Goal: Find specific page/section: Find specific page/section

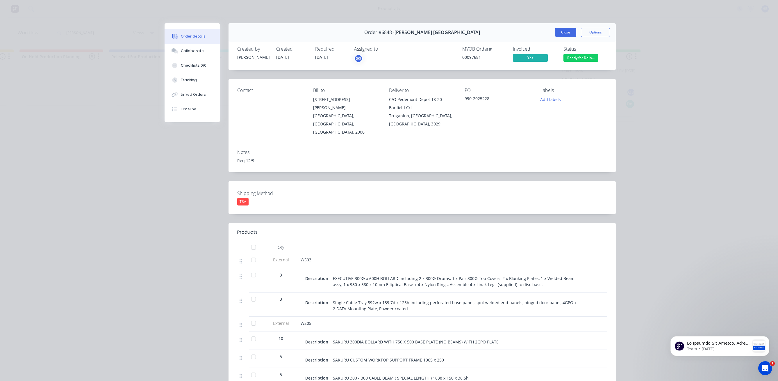
click at [557, 31] on button "Close" at bounding box center [565, 32] width 21 height 9
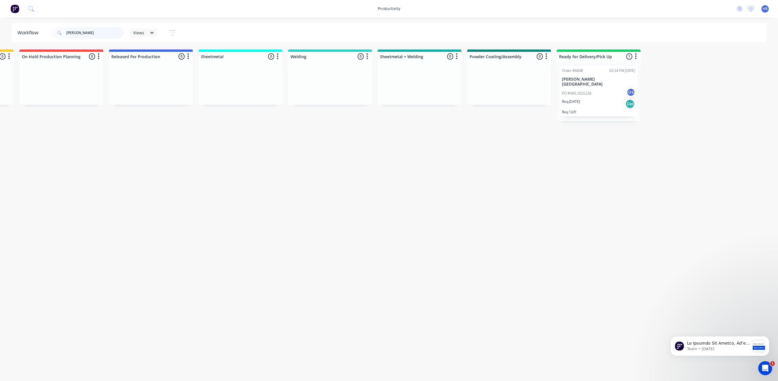
drag, startPoint x: 72, startPoint y: 30, endPoint x: 38, endPoint y: 30, distance: 33.7
click at [38, 30] on header "Workflow [PERSON_NAME] Views Save new view None (Default) edit Delivery edit Pr…" at bounding box center [389, 32] width 755 height 19
type input "newlife"
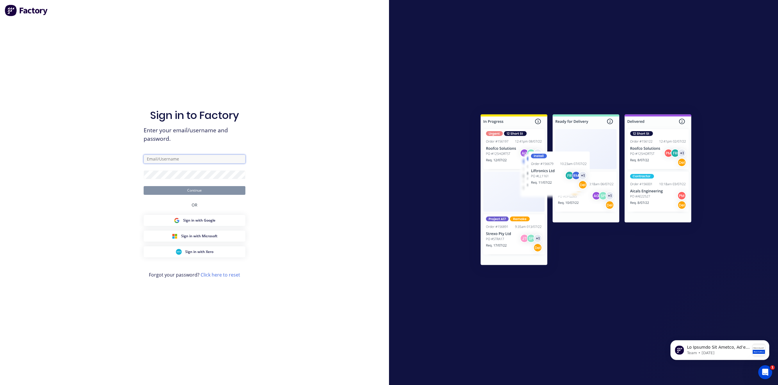
type input "[EMAIL_ADDRESS][DOMAIN_NAME]"
click at [213, 191] on button "Continue" at bounding box center [195, 190] width 102 height 9
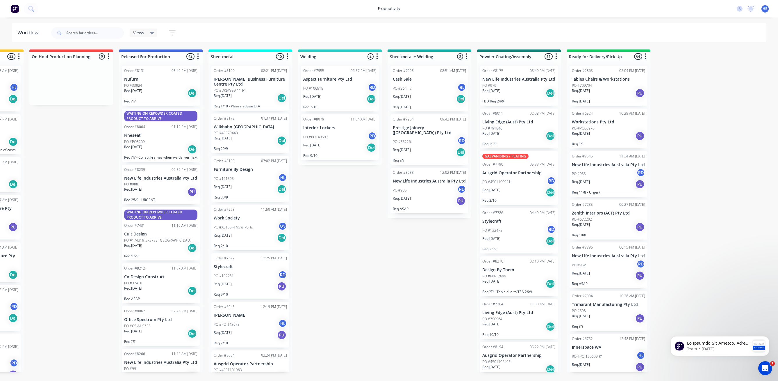
click at [604, 179] on div "PO #933 RD" at bounding box center [608, 173] width 73 height 11
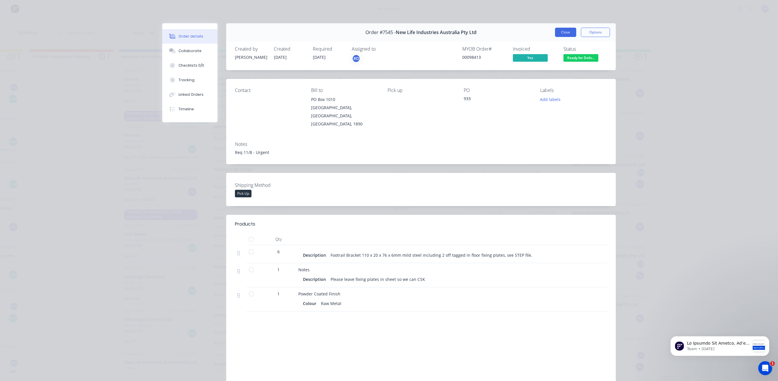
click at [560, 29] on button "Close" at bounding box center [565, 32] width 21 height 9
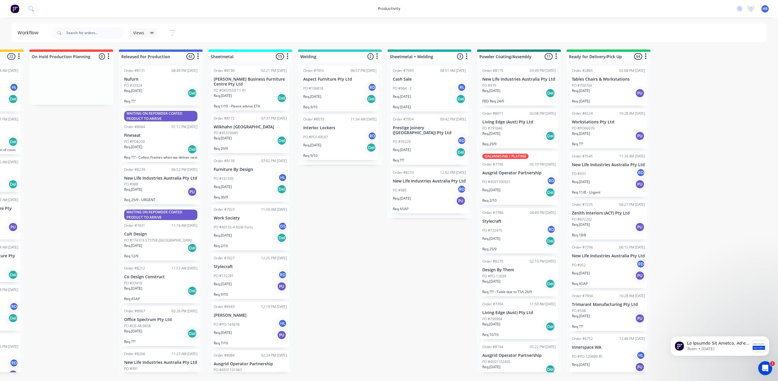
click at [647, 56] on button "button" at bounding box center [646, 56] width 7 height 7
click at [609, 68] on button "Sort By" at bounding box center [620, 69] width 58 height 10
click at [666, 102] on name "Customer name" at bounding box center [680, 101] width 58 height 10
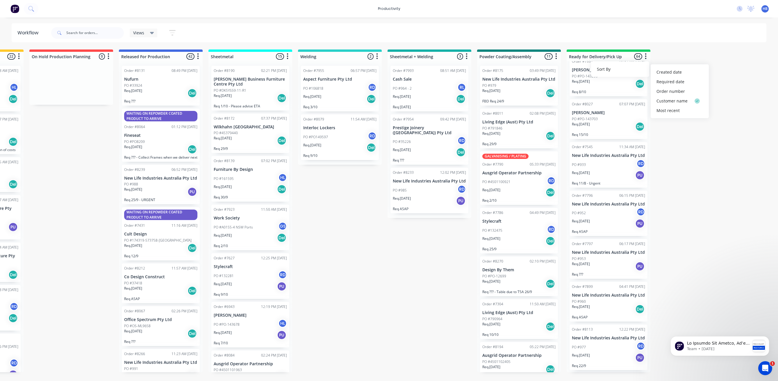
scroll to position [1076, 0]
click at [599, 162] on div "PO #933 RD" at bounding box center [608, 162] width 73 height 11
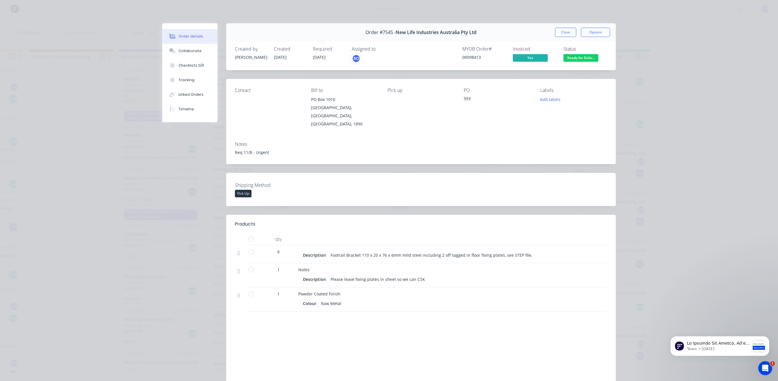
click at [557, 33] on button "Close" at bounding box center [565, 32] width 21 height 9
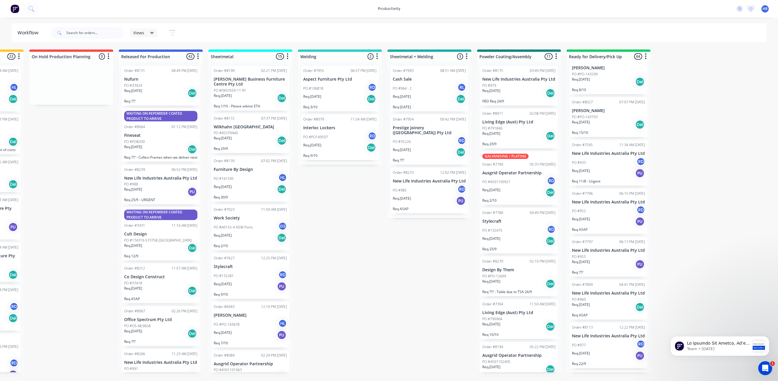
click at [604, 216] on div "PO #952 RD" at bounding box center [608, 210] width 73 height 11
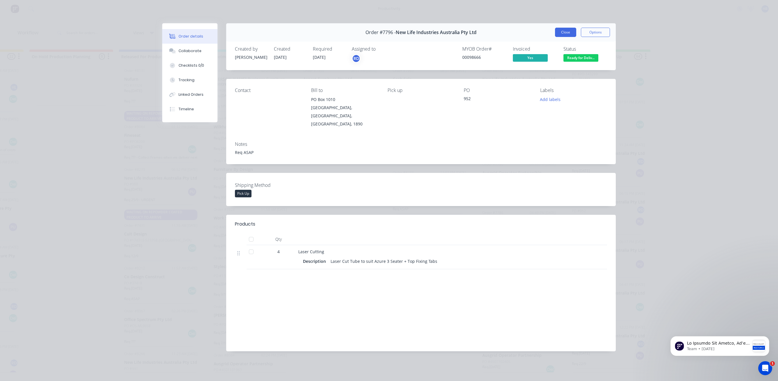
click at [565, 33] on button "Close" at bounding box center [565, 32] width 21 height 9
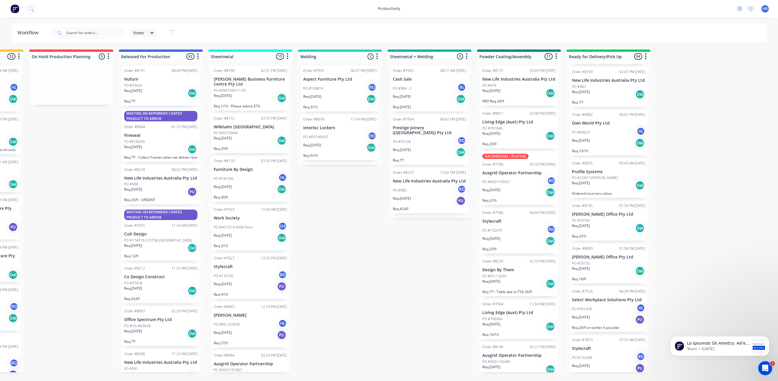
scroll to position [1745, 0]
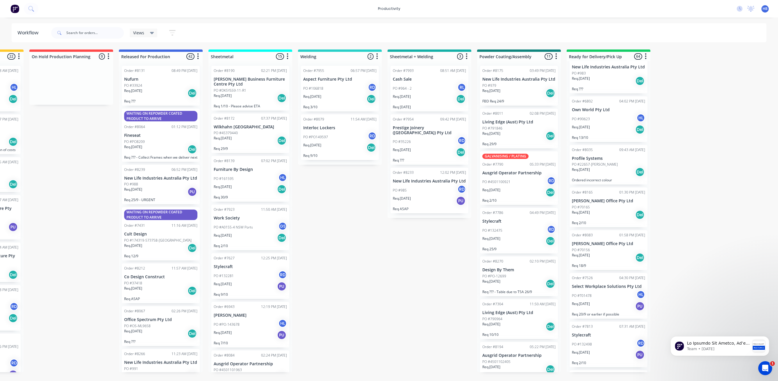
click at [603, 76] on div "PO #983" at bounding box center [608, 73] width 73 height 5
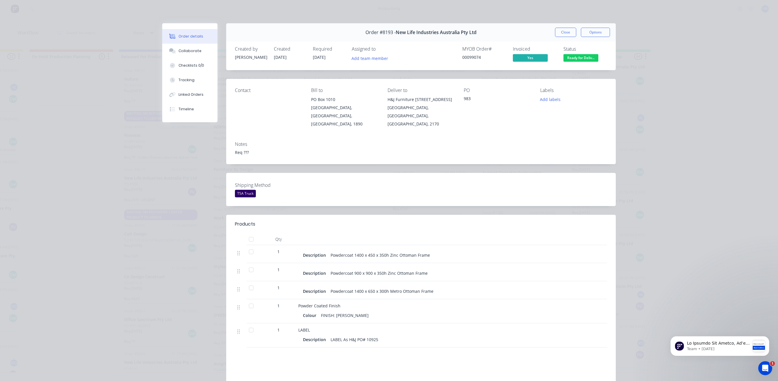
click at [564, 37] on div "Order #8193 - New Life Industries Australia Pty Ltd Close Options" at bounding box center [421, 32] width 390 height 18
click at [566, 31] on button "Close" at bounding box center [565, 32] width 21 height 9
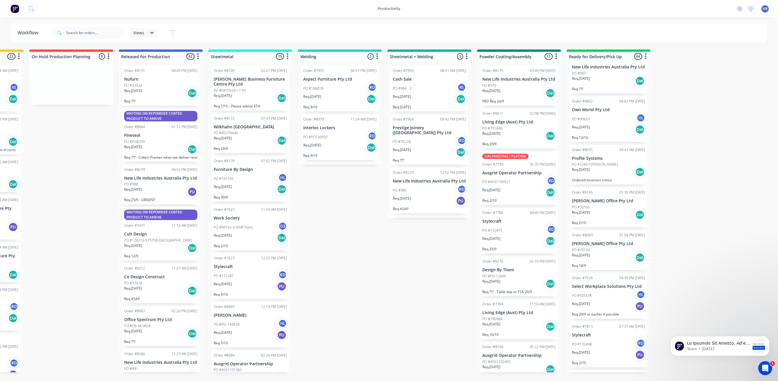
click at [600, 51] on div "Order #7948 10:27 AM [DATE] New Life Industries Australia Pty Ltd PO #965 Req. …" at bounding box center [609, 31] width 78 height 40
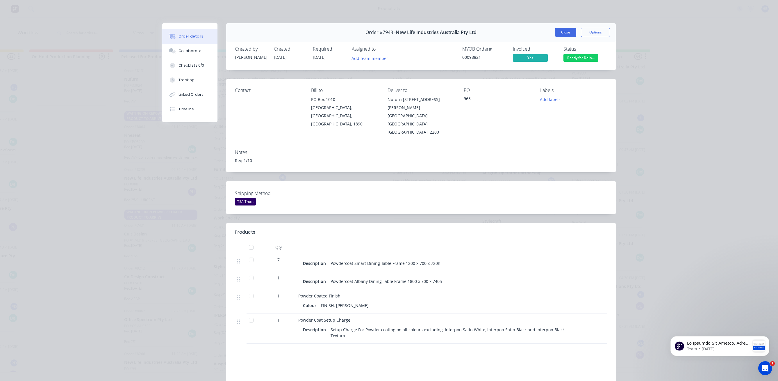
click at [562, 33] on button "Close" at bounding box center [565, 32] width 21 height 9
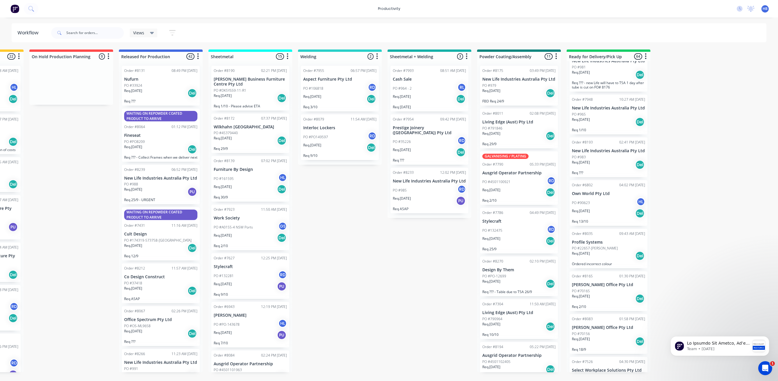
scroll to position [1658, 0]
click at [605, 83] on div "Req. [DATE] Del" at bounding box center [608, 78] width 73 height 10
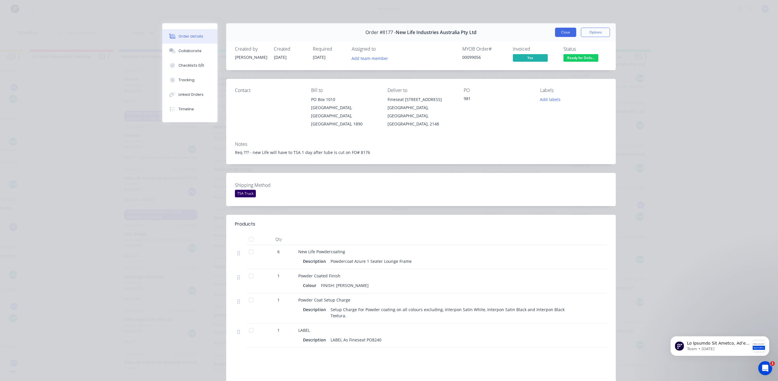
click at [567, 31] on button "Close" at bounding box center [565, 32] width 21 height 9
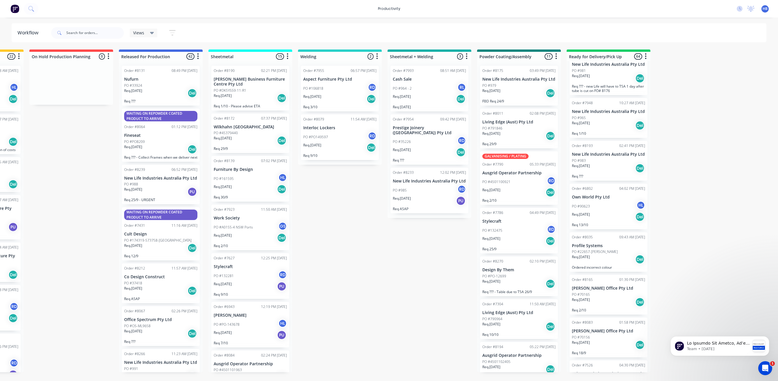
click at [603, 31] on div "PO #975" at bounding box center [608, 27] width 73 height 5
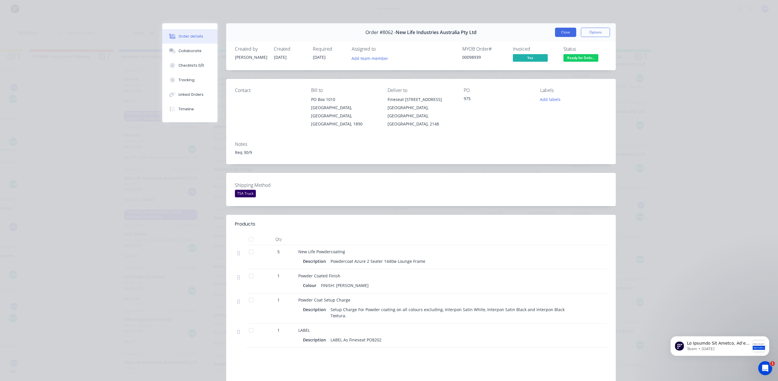
click at [563, 33] on button "Close" at bounding box center [565, 32] width 21 height 9
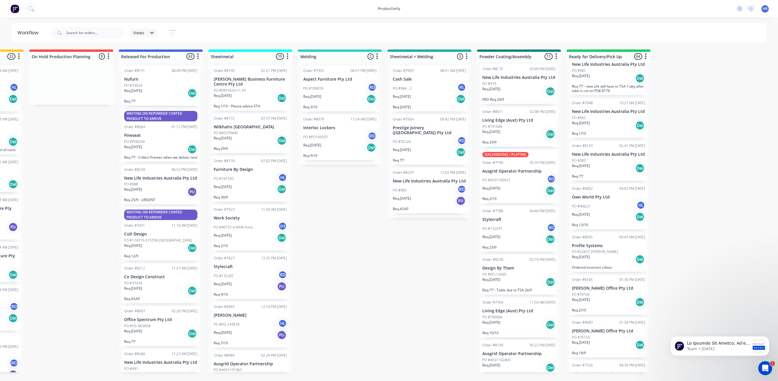
scroll to position [0, 0]
click at [506, 88] on div "PO #979" at bounding box center [519, 85] width 73 height 5
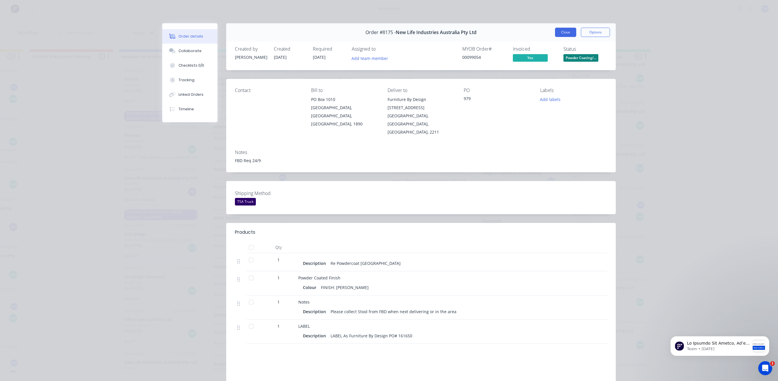
click at [560, 29] on button "Close" at bounding box center [565, 32] width 21 height 9
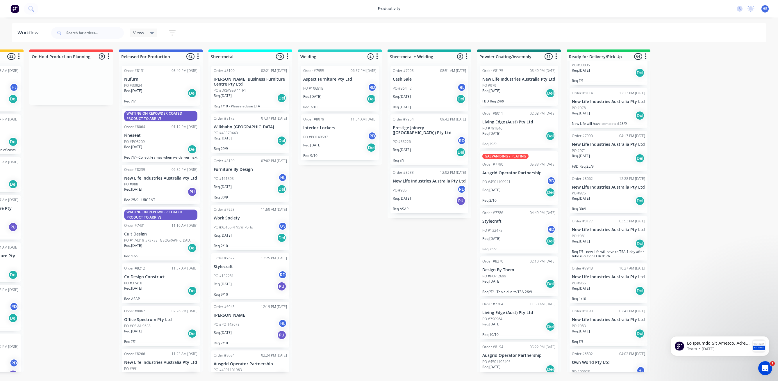
scroll to position [1484, 0]
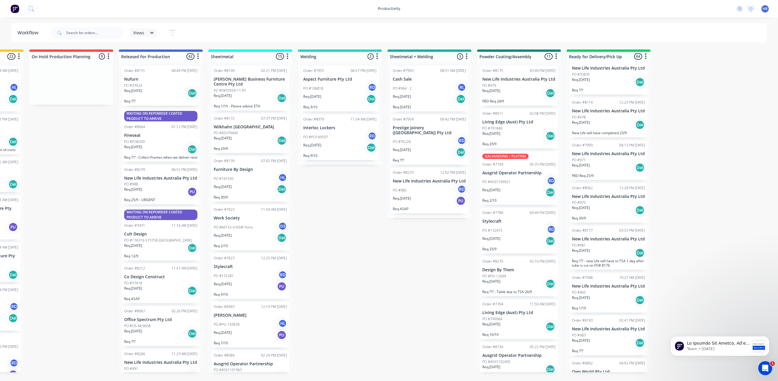
click at [607, 120] on div "PO #978" at bounding box center [608, 117] width 73 height 5
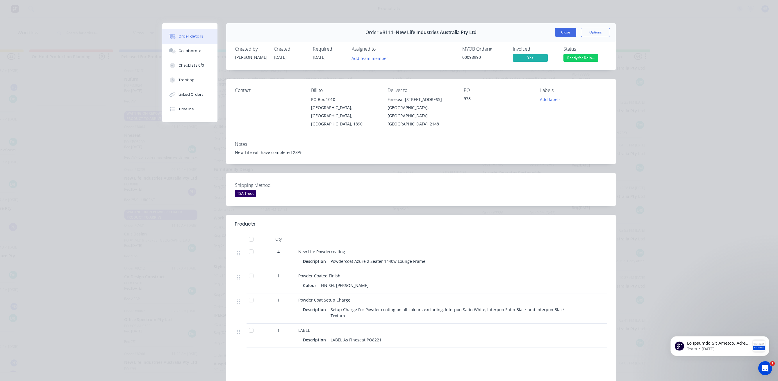
click at [563, 33] on button "Close" at bounding box center [565, 32] width 21 height 9
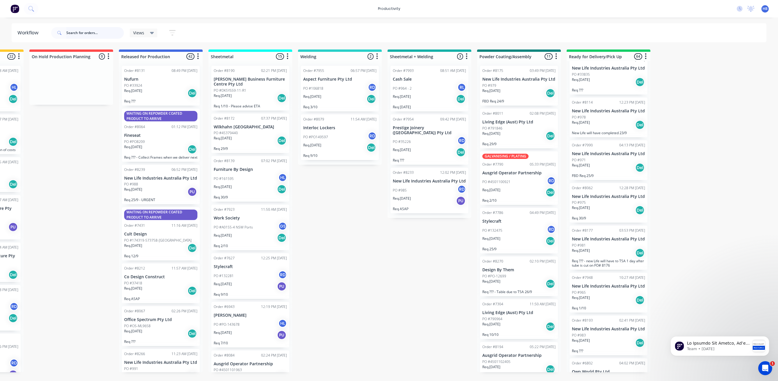
click at [91, 37] on input "text" at bounding box center [95, 33] width 58 height 12
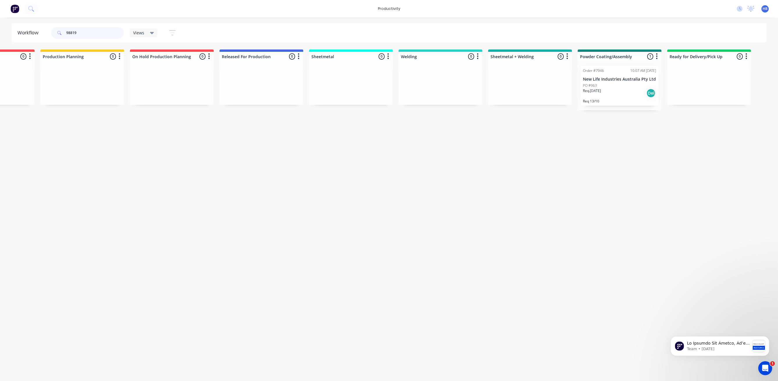
scroll to position [0, 241]
click at [612, 77] on div "Order #7946 10:07 AM [DATE] New Life Industries Australia Pty Ltd PO #963 Req. …" at bounding box center [620, 86] width 78 height 40
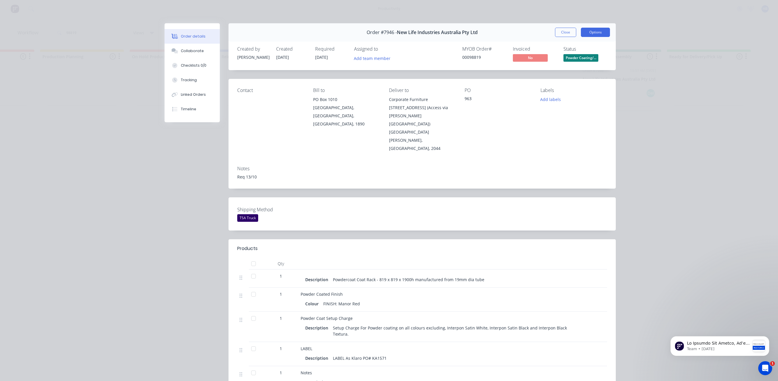
click at [586, 34] on button "Options" at bounding box center [595, 32] width 29 height 9
click at [569, 59] on div "Work Order" at bounding box center [579, 59] width 51 height 8
click at [568, 69] on div "Standard" at bounding box center [579, 70] width 51 height 8
click at [567, 30] on button "Close" at bounding box center [565, 32] width 21 height 9
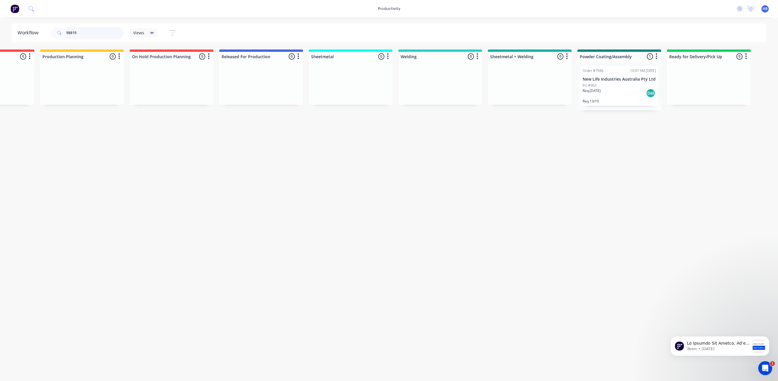
drag, startPoint x: 89, startPoint y: 31, endPoint x: 51, endPoint y: 30, distance: 38.1
click at [51, 30] on div "98819" at bounding box center [87, 33] width 73 height 12
type input "design"
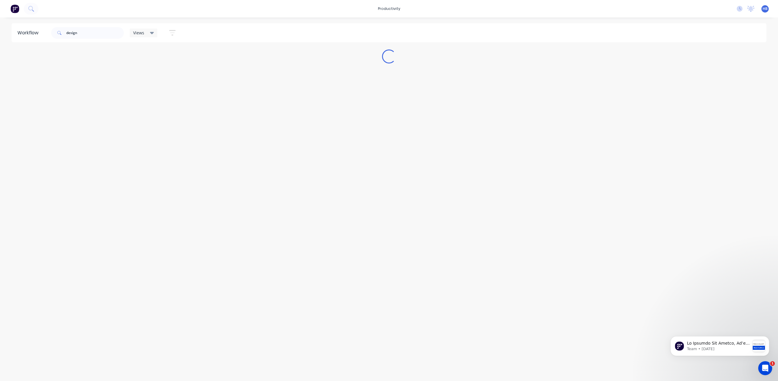
scroll to position [0, 0]
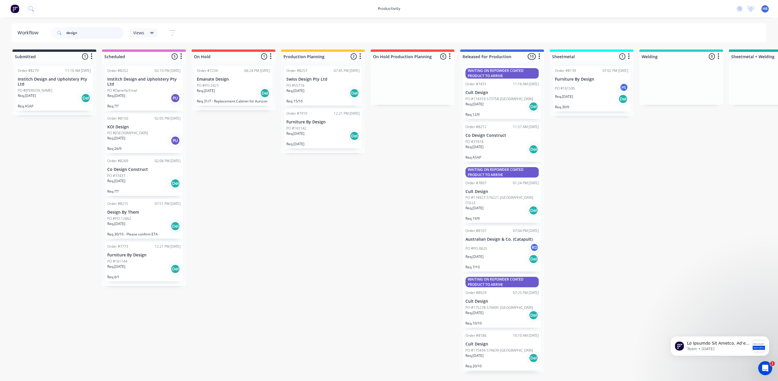
click at [96, 33] on input "design" at bounding box center [95, 33] width 58 height 12
type input "design by them"
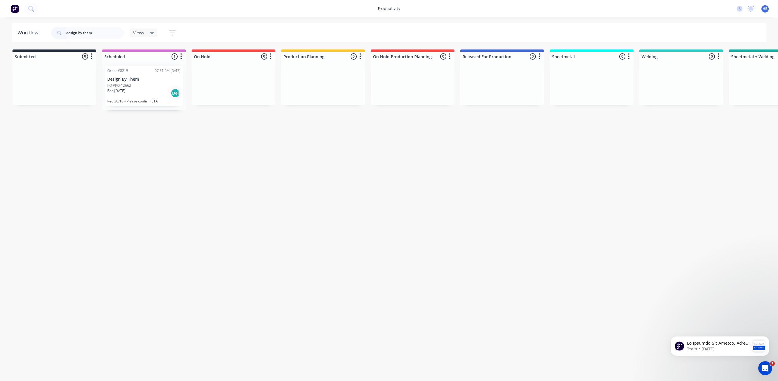
click at [152, 90] on div "Req. [DATE] Del" at bounding box center [143, 93] width 73 height 10
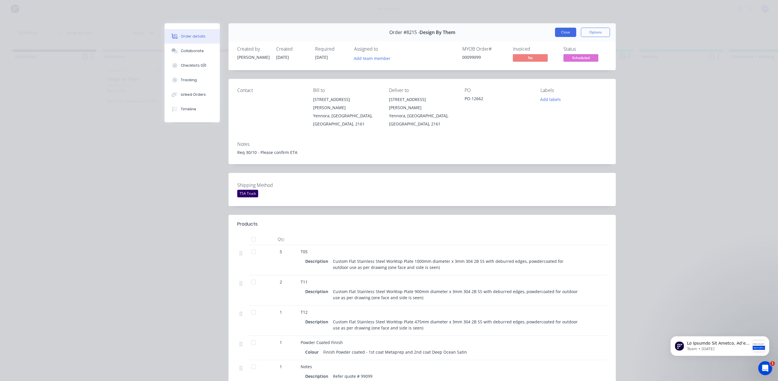
click at [566, 33] on button "Close" at bounding box center [565, 32] width 21 height 9
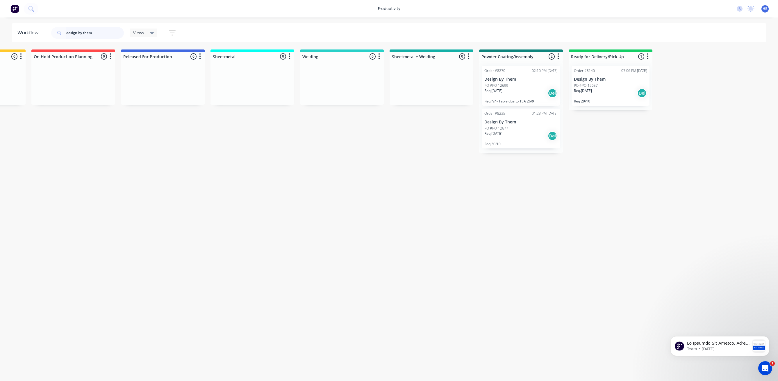
scroll to position [0, 341]
click at [502, 89] on p "Req. [DATE]" at bounding box center [492, 90] width 18 height 5
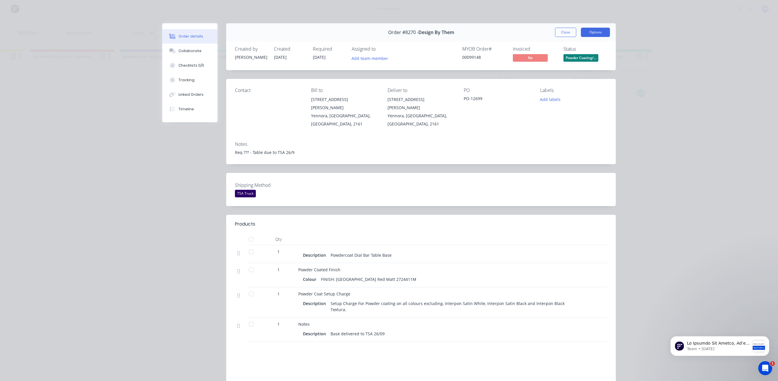
click at [586, 31] on button "Options" at bounding box center [595, 32] width 29 height 9
click at [570, 60] on div "Work Order" at bounding box center [579, 59] width 51 height 8
click at [568, 69] on div "Standard" at bounding box center [579, 70] width 51 height 8
click at [568, 33] on button "Close" at bounding box center [565, 32] width 21 height 9
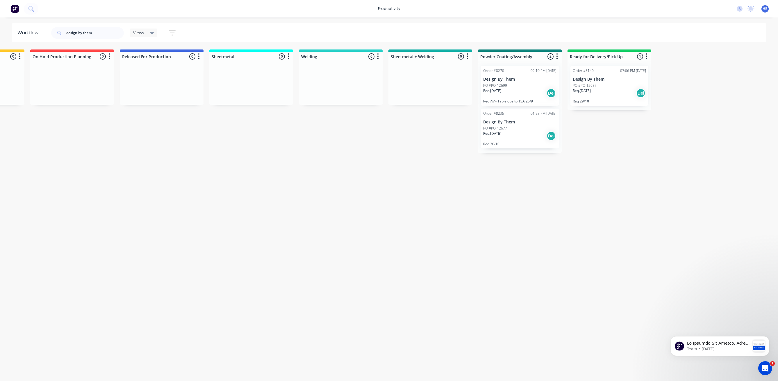
click at [527, 128] on div "PO #PO-12677" at bounding box center [519, 128] width 73 height 5
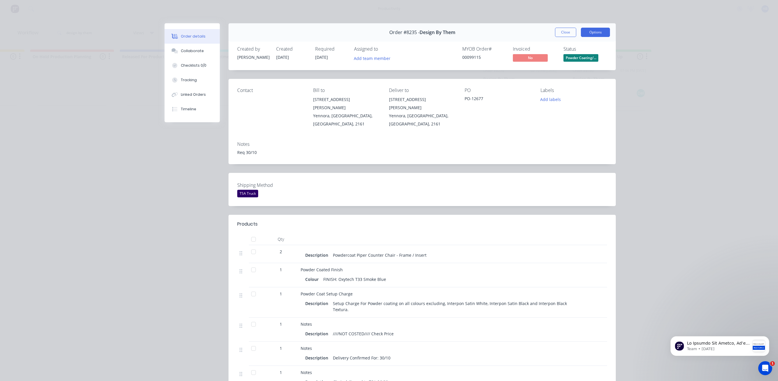
click at [594, 33] on button "Options" at bounding box center [595, 32] width 29 height 9
click at [572, 58] on div "Work Order" at bounding box center [579, 59] width 51 height 8
click at [568, 70] on div "Standard" at bounding box center [579, 70] width 51 height 8
click at [567, 33] on button "Close" at bounding box center [565, 32] width 21 height 9
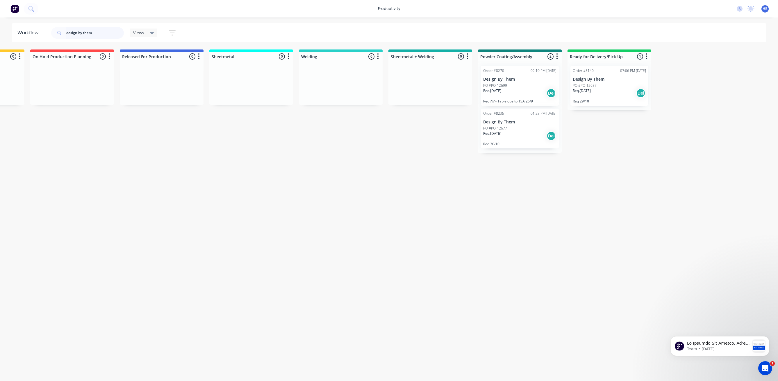
drag, startPoint x: 95, startPoint y: 32, endPoint x: 37, endPoint y: 33, distance: 57.6
click at [37, 33] on header "Workflow design by them Views Save new view None (Default) edit Delivery edit P…" at bounding box center [389, 32] width 755 height 19
